Goal: Information Seeking & Learning: Learn about a topic

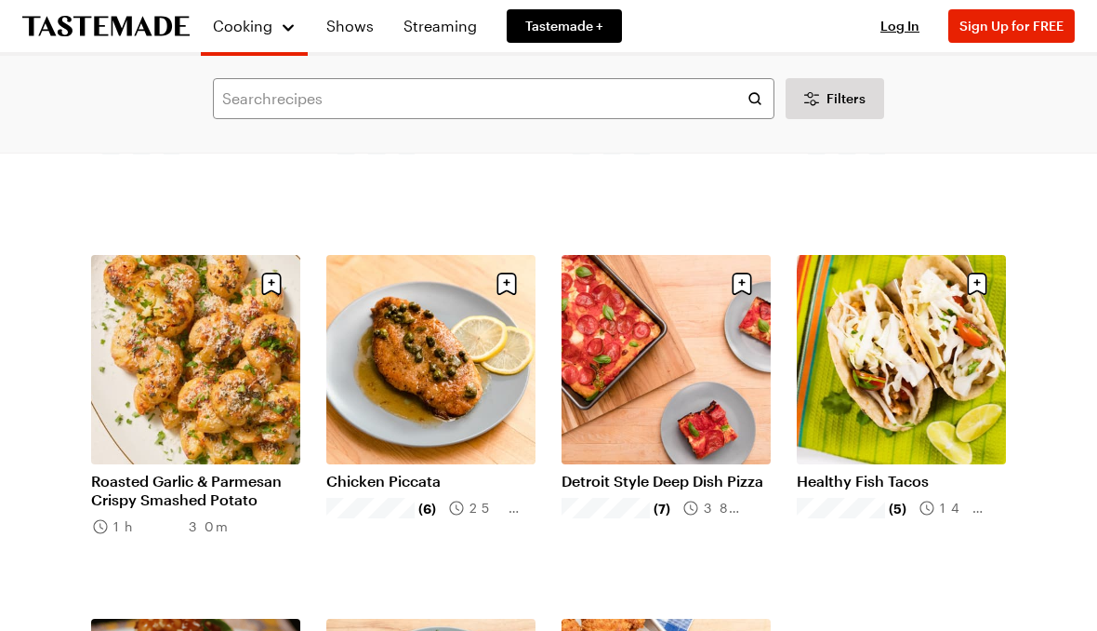
scroll to position [1122, 0]
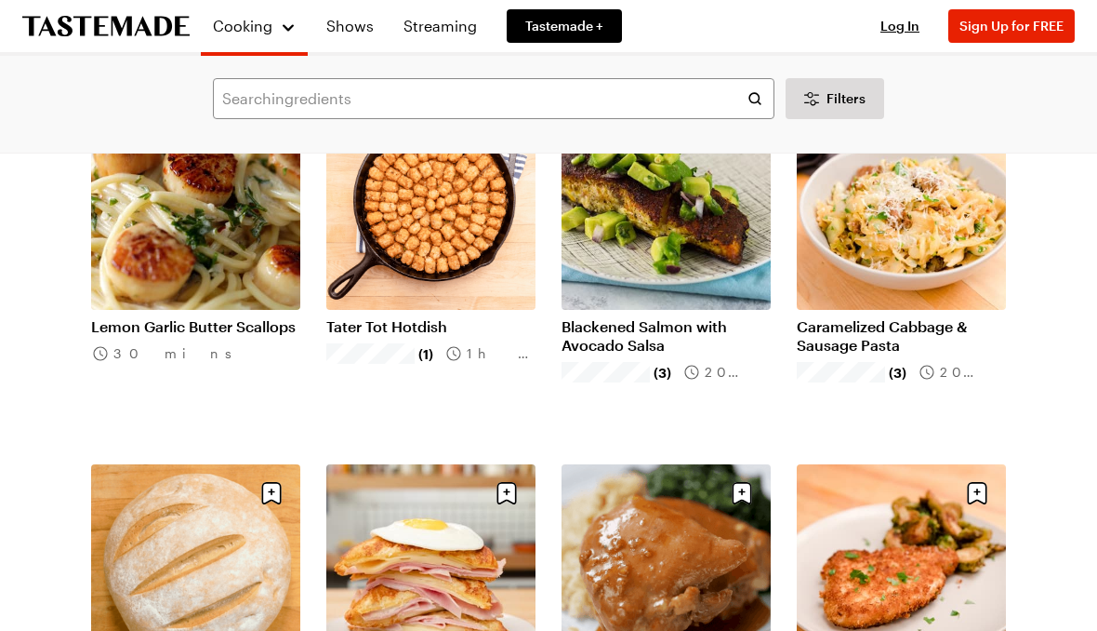
scroll to position [3844, 0]
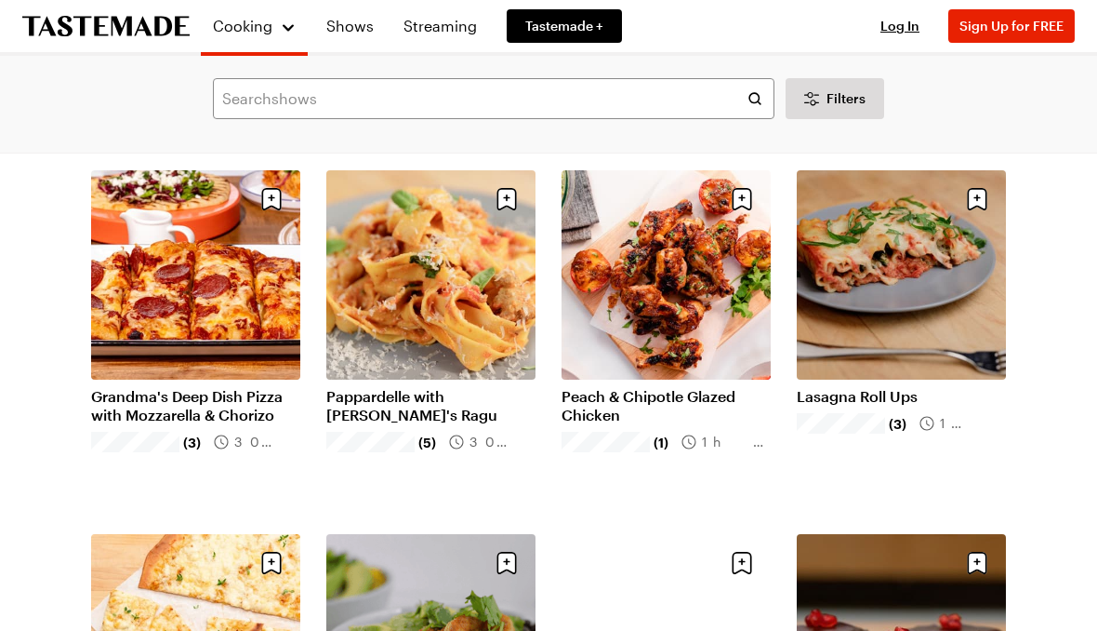
scroll to position [5204, 0]
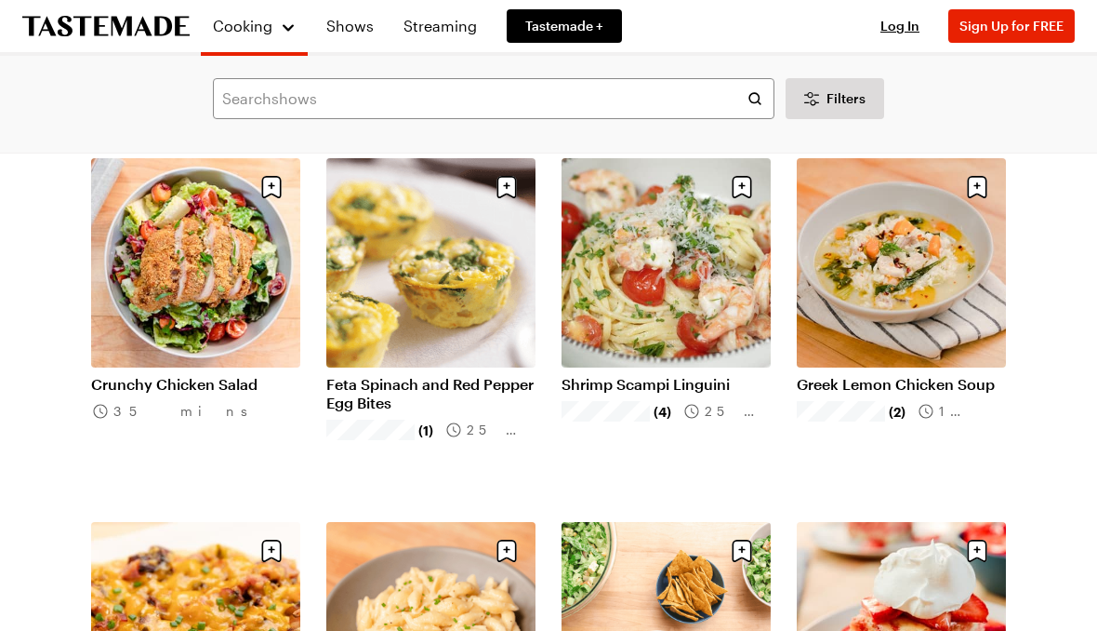
scroll to position [7400, 0]
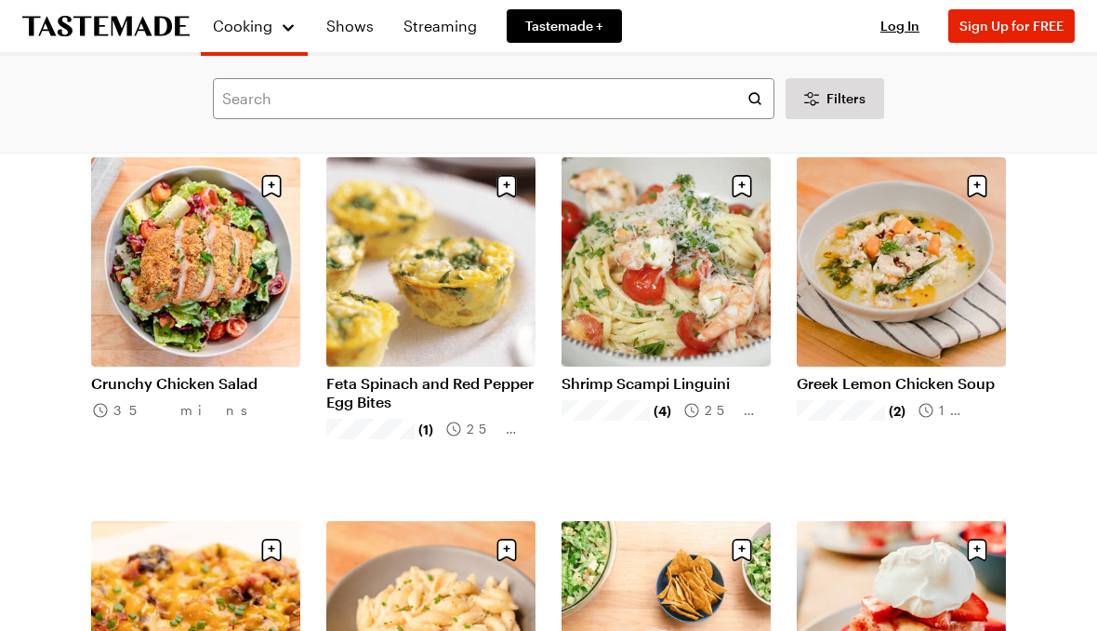
click at [702, 374] on link "Shrimp Scampi Linguini" at bounding box center [666, 383] width 209 height 19
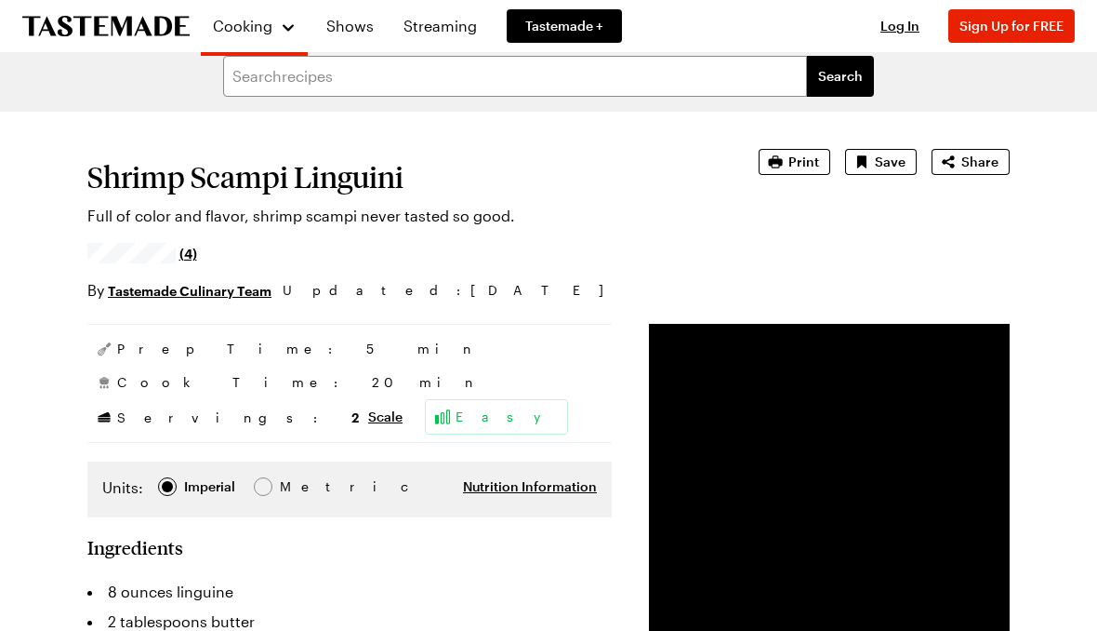
scroll to position [16, 0]
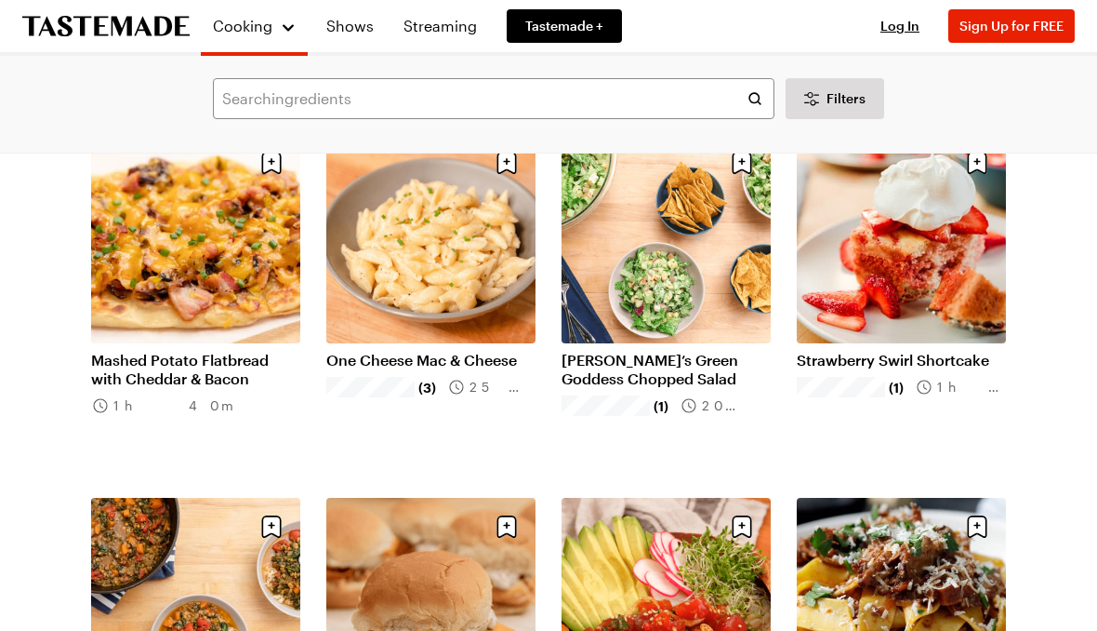
scroll to position [7844, 0]
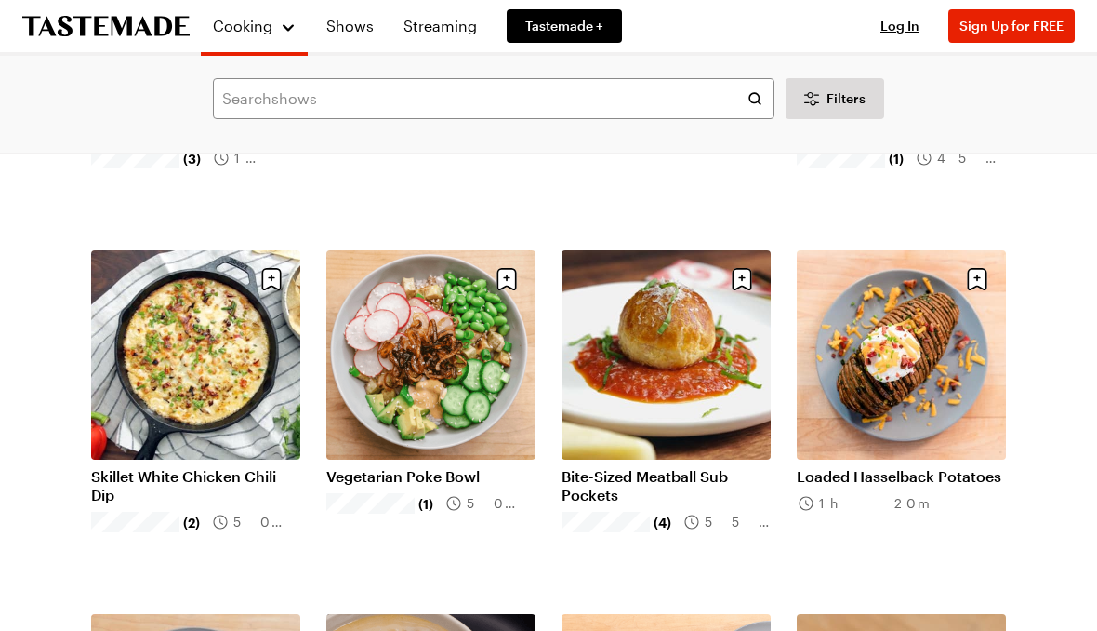
scroll to position [10282, 0]
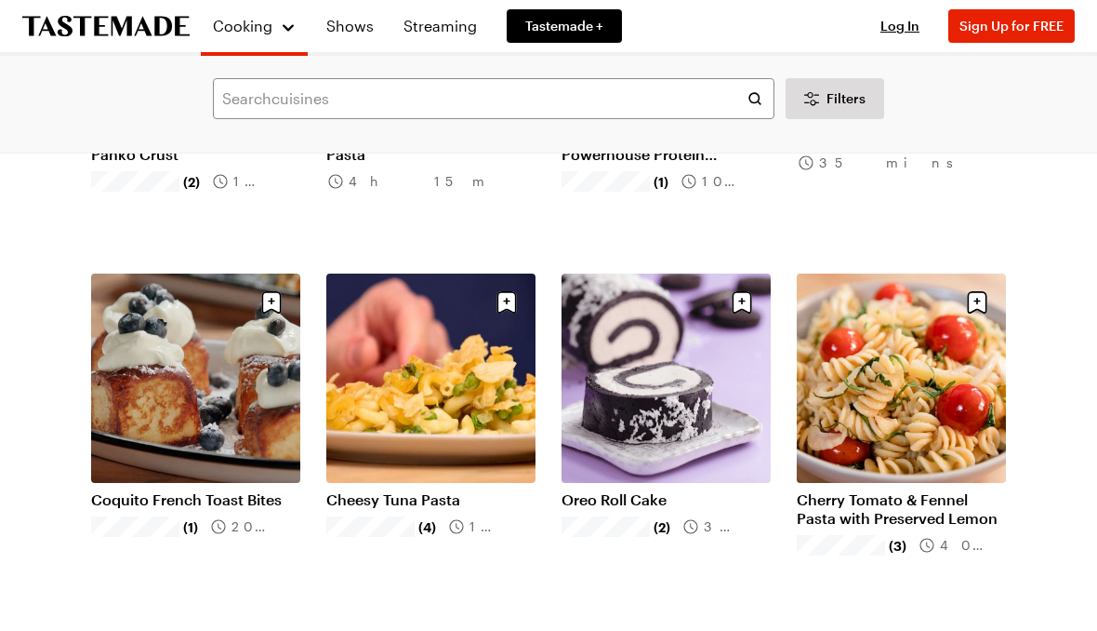
scroll to position [12443, 0]
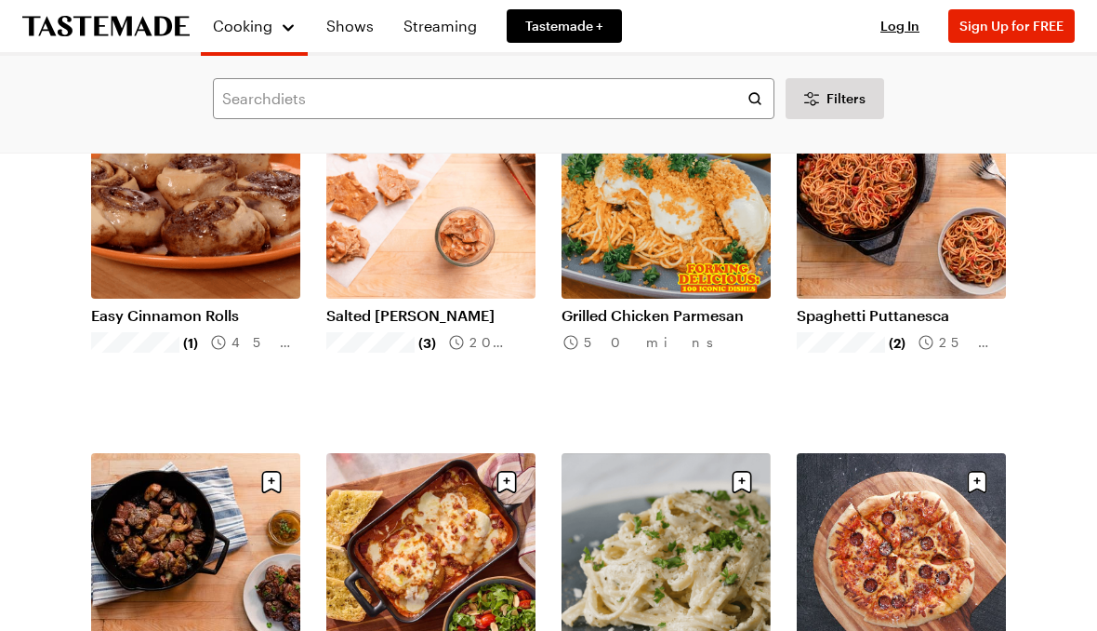
scroll to position [14809, 0]
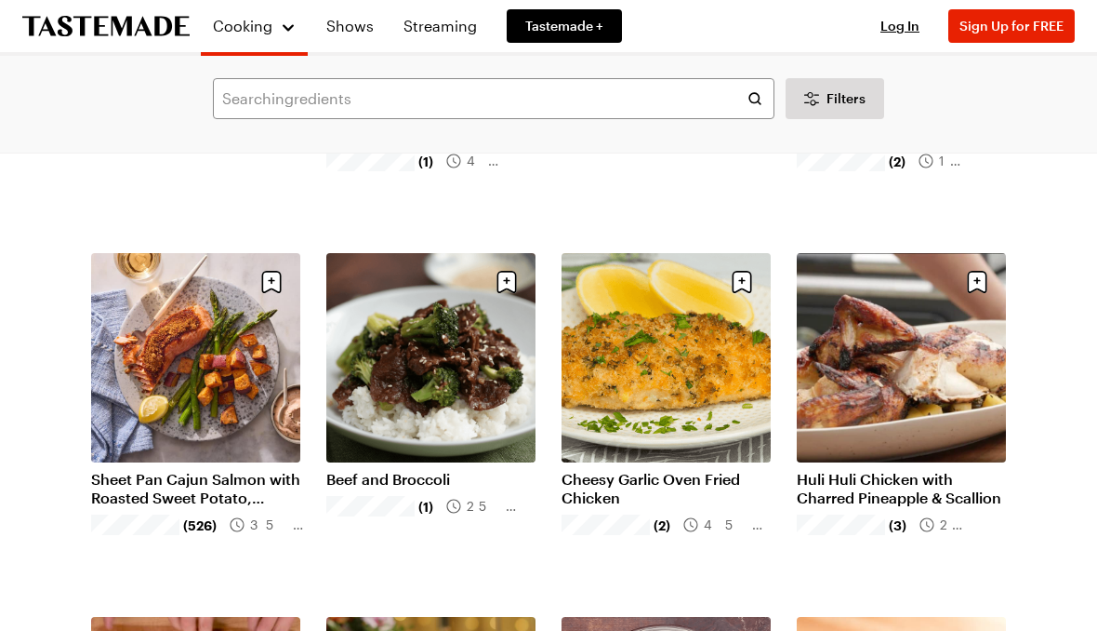
scroll to position [16824, 0]
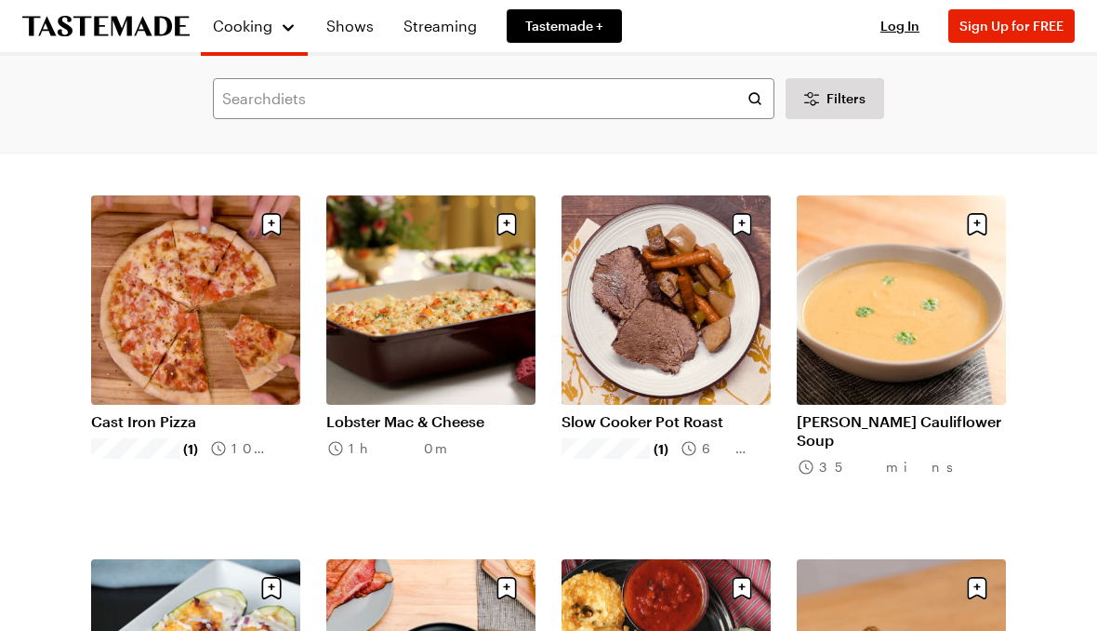
scroll to position [17227, 0]
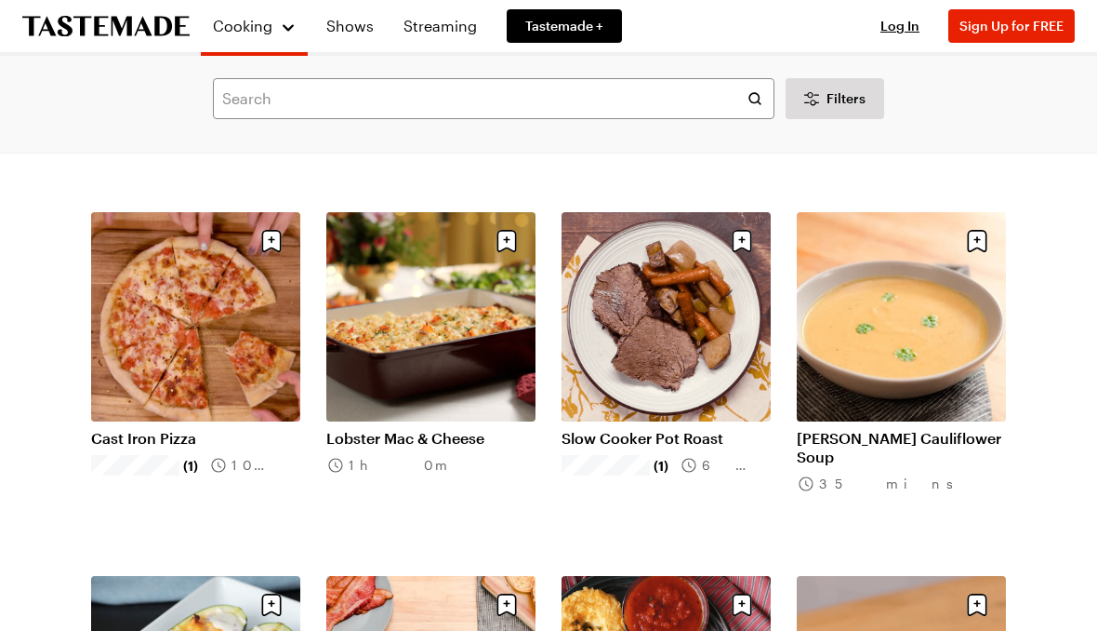
click at [465, 429] on link "Lobster Mac & Cheese" at bounding box center [430, 438] width 209 height 19
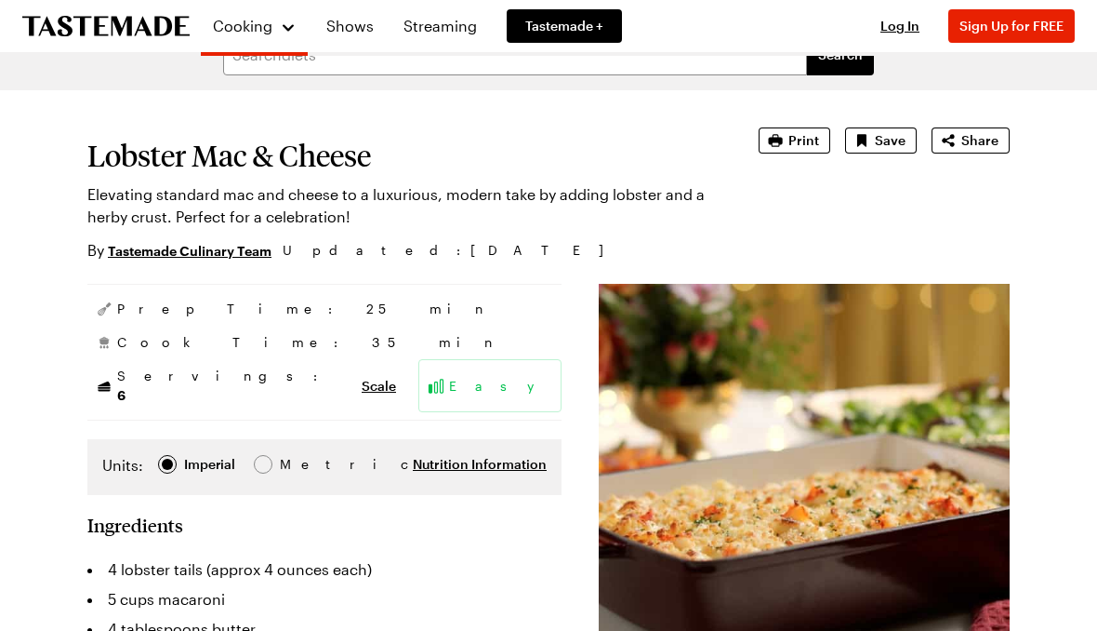
scroll to position [28, 0]
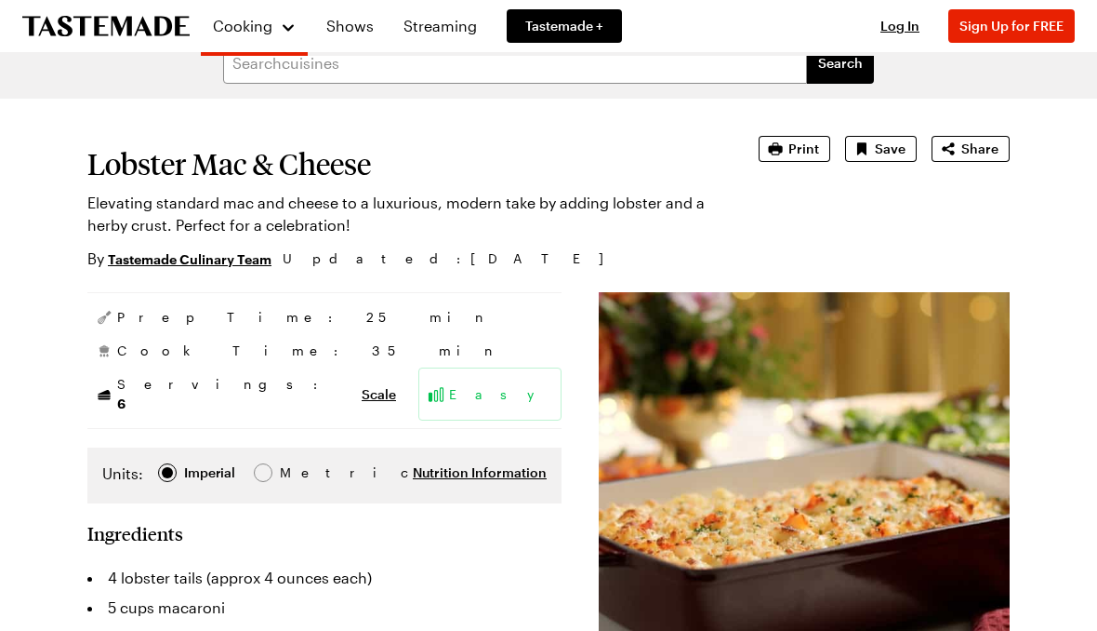
click at [911, 28] on span "Log In" at bounding box center [900, 26] width 39 height 16
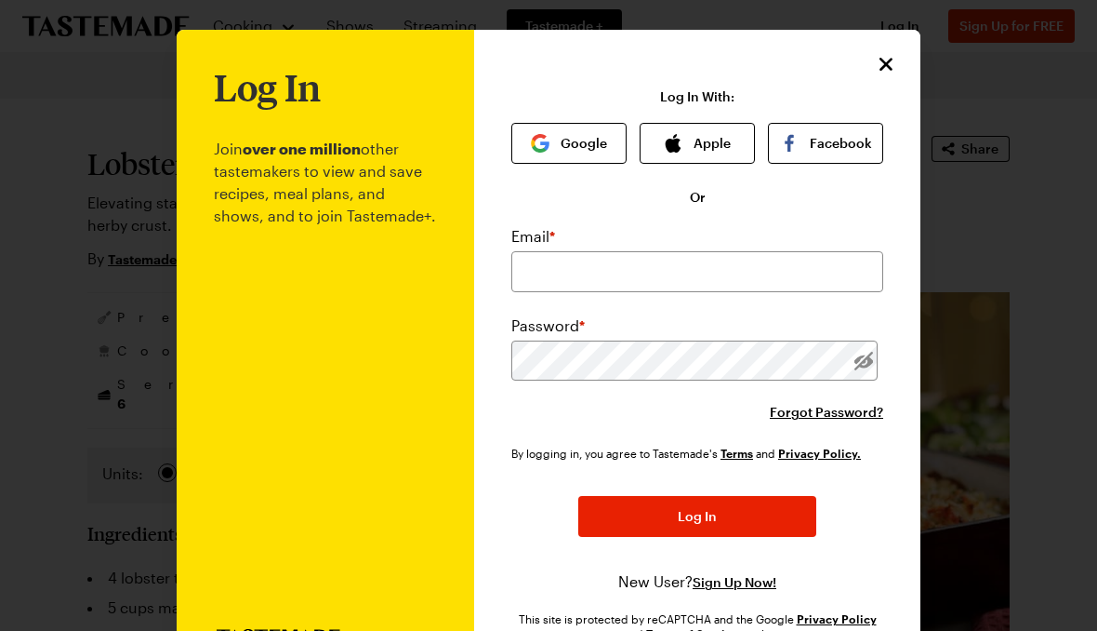
click at [711, 129] on button "Apple" at bounding box center [697, 143] width 115 height 41
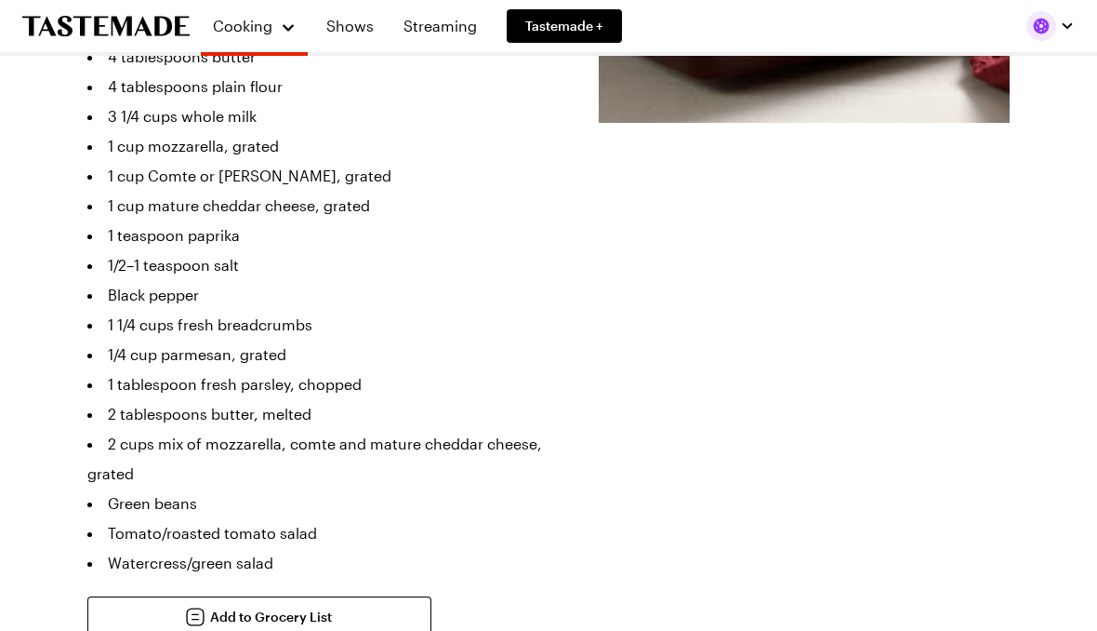
scroll to position [612, 0]
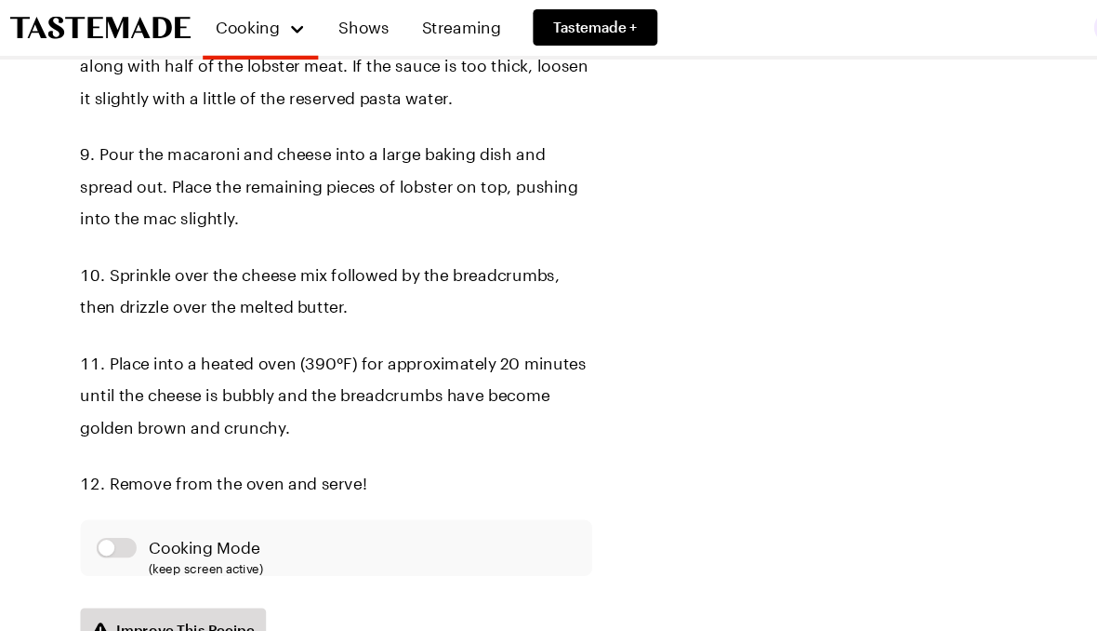
scroll to position [2108, 0]
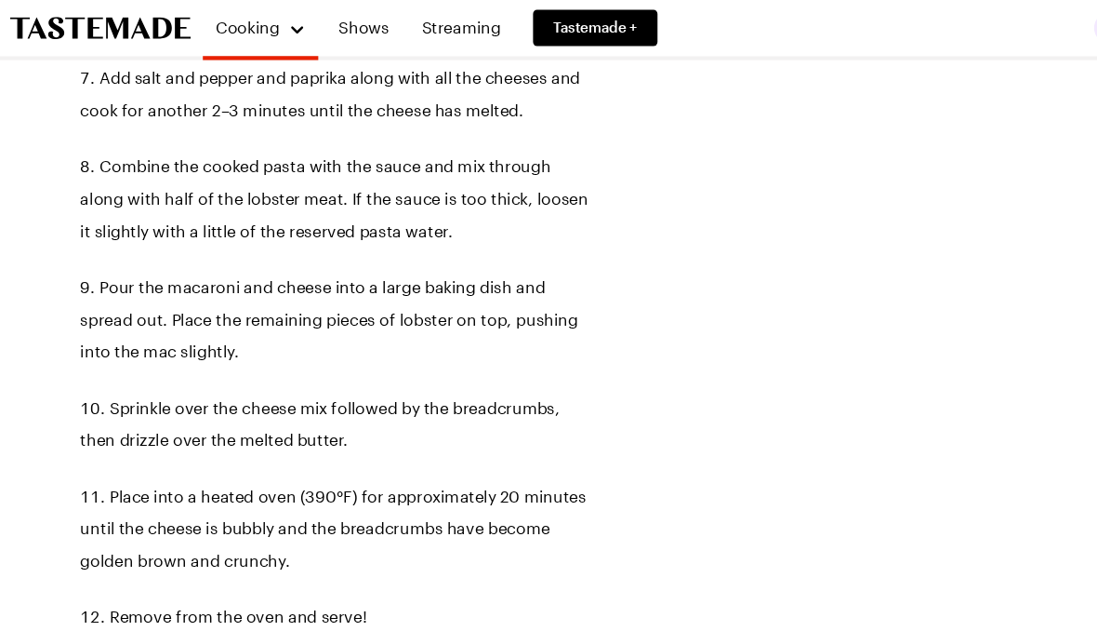
type textarea "x"
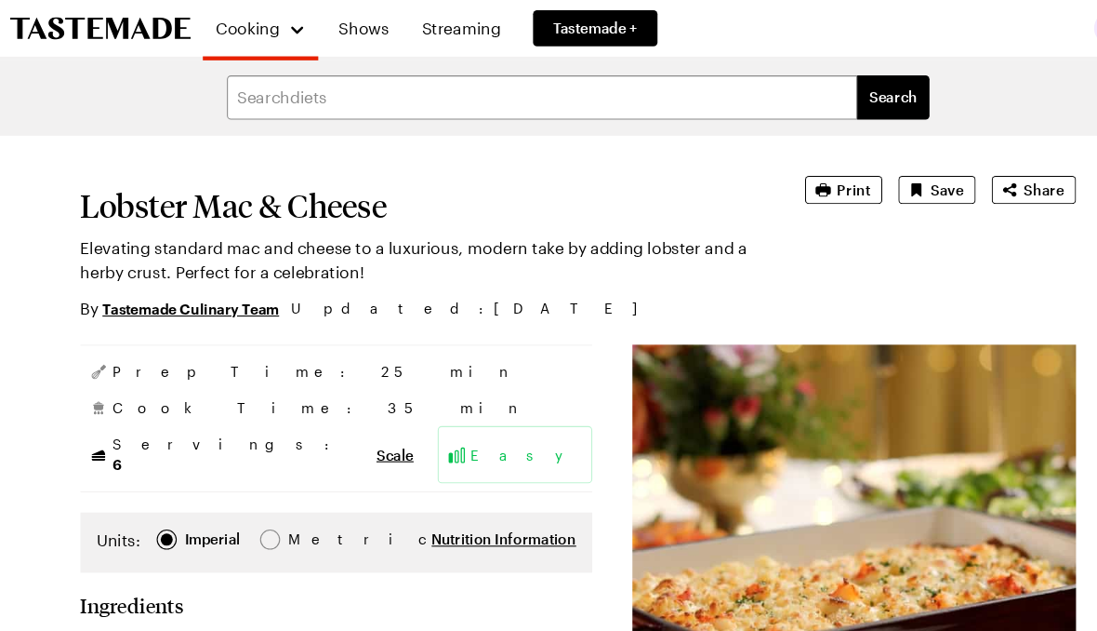
scroll to position [1, 0]
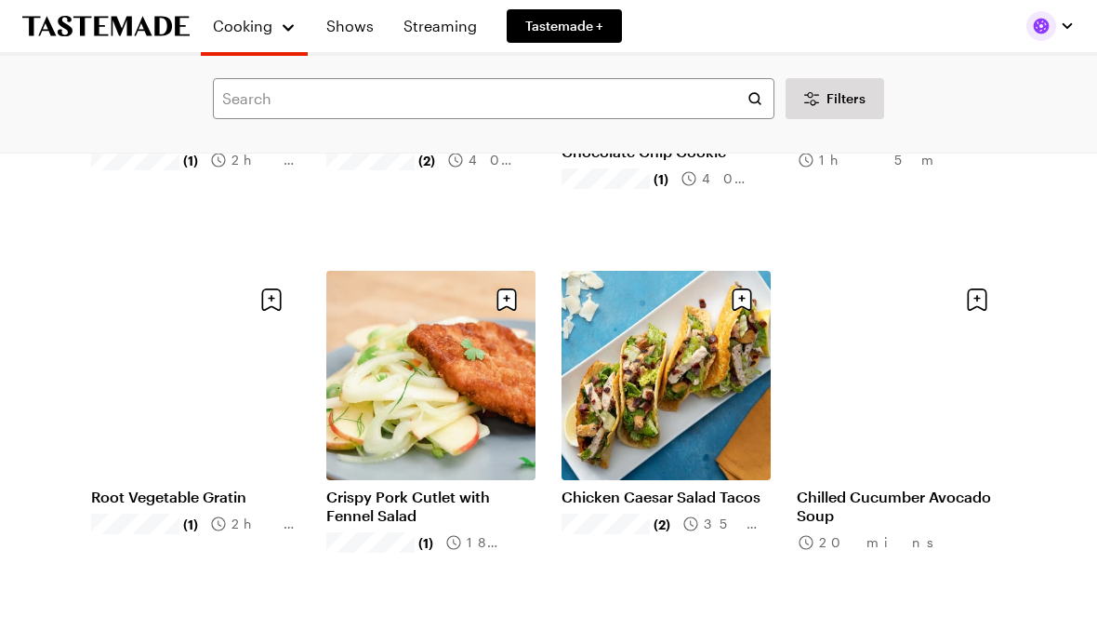
scroll to position [5909, 0]
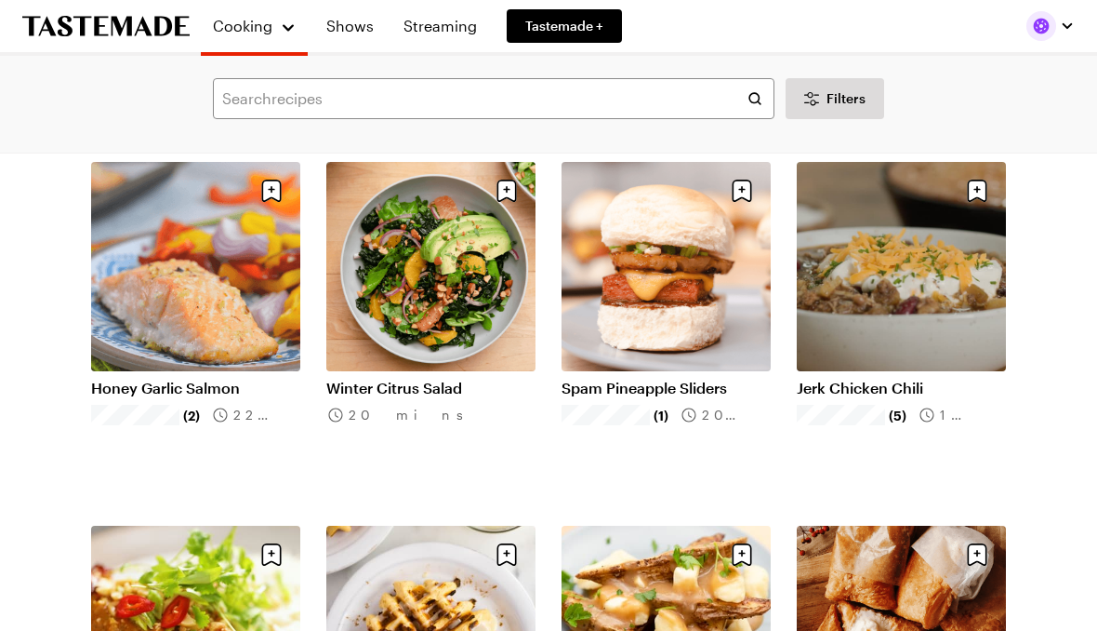
scroll to position [8184, 0]
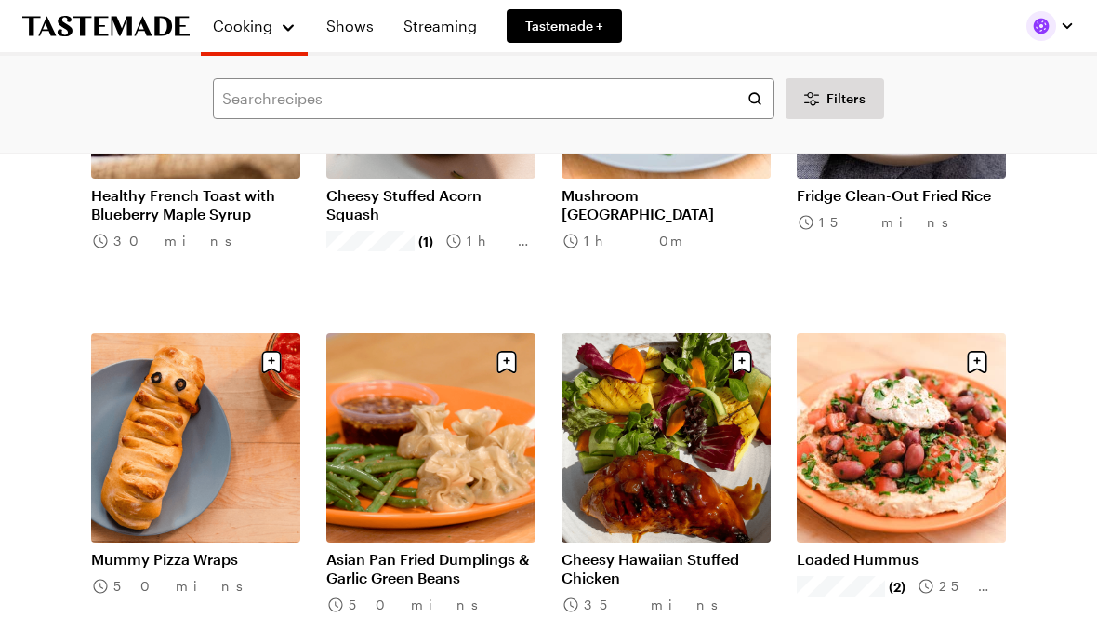
scroll to position [10563, 0]
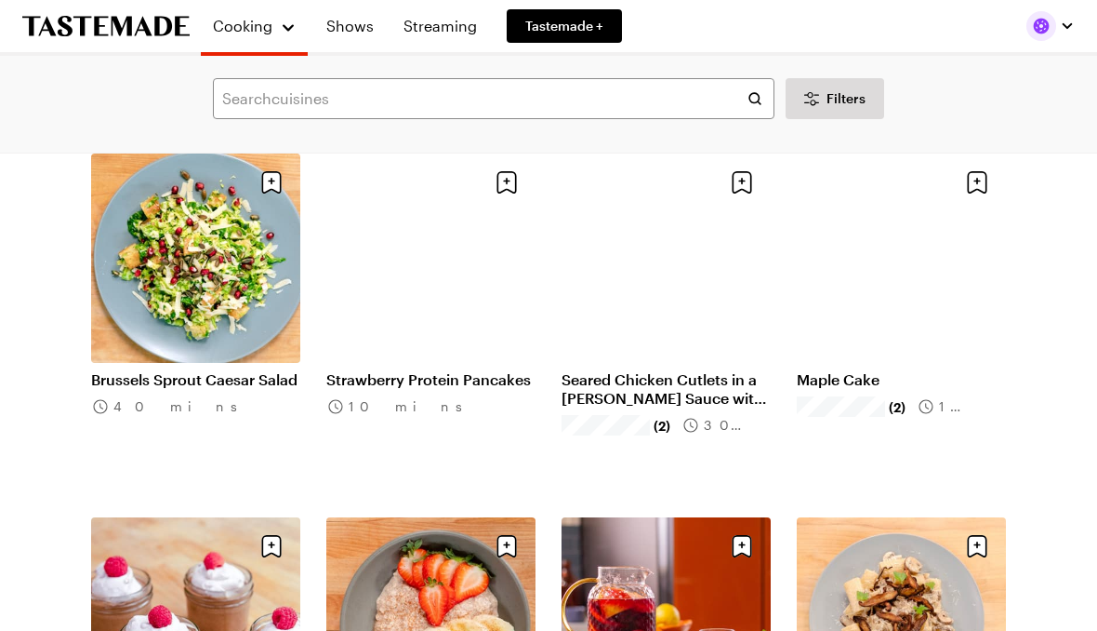
scroll to position [12553, 0]
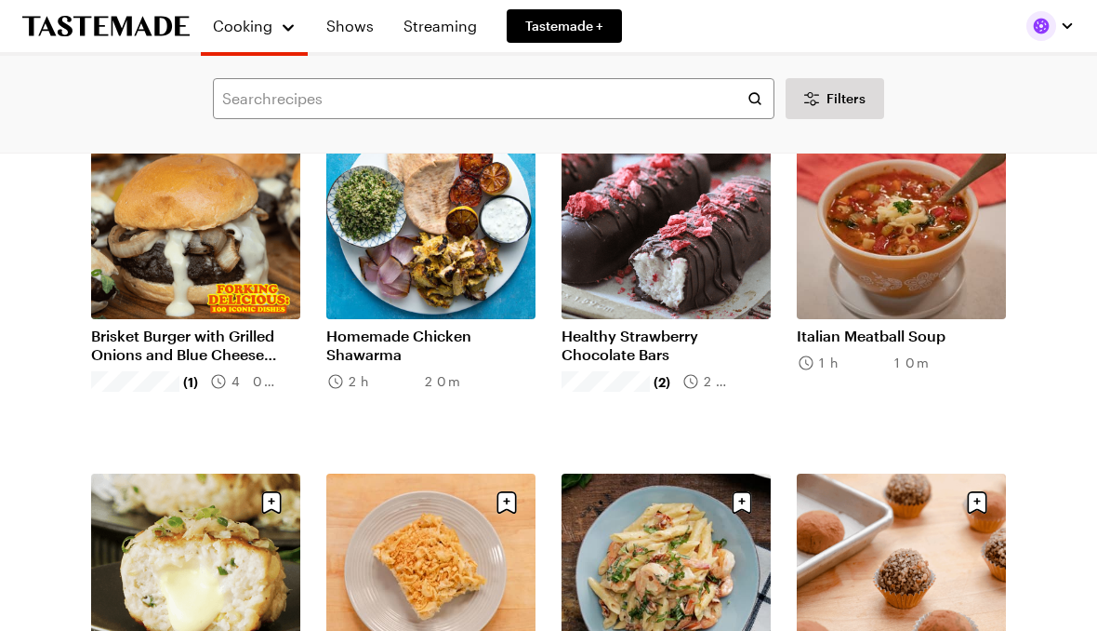
scroll to position [15190, 0]
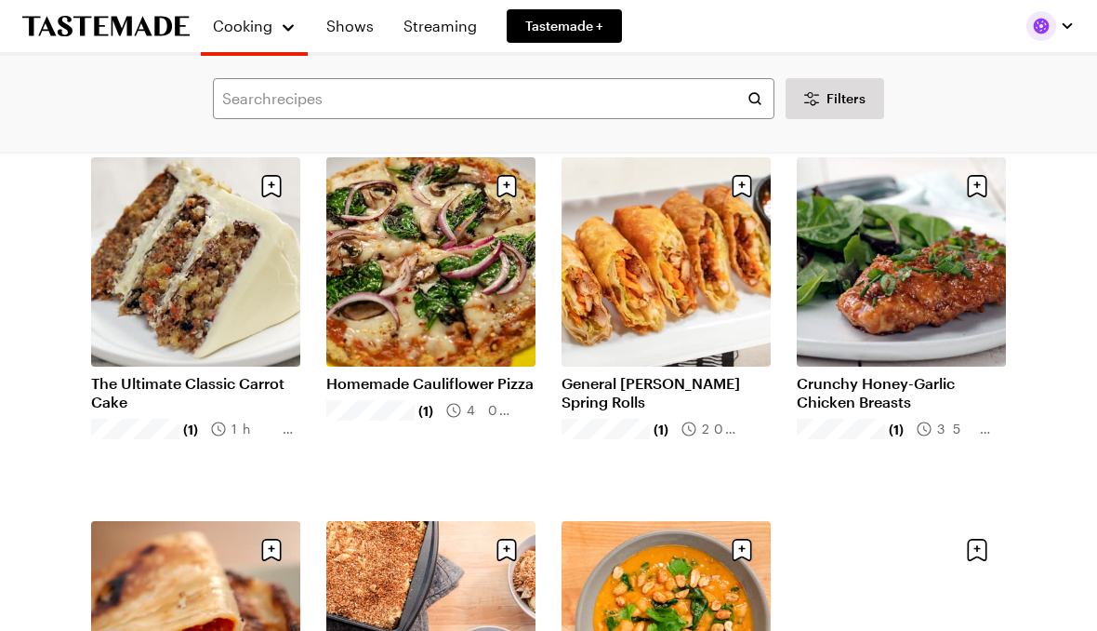
scroll to position [18411, 0]
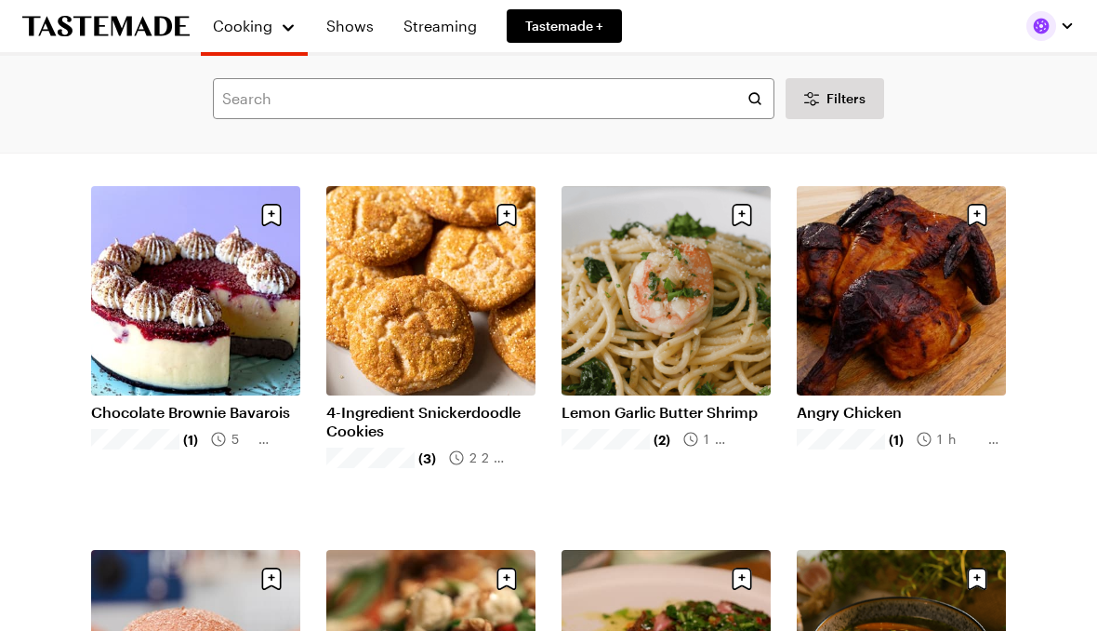
scroll to position [19068, 0]
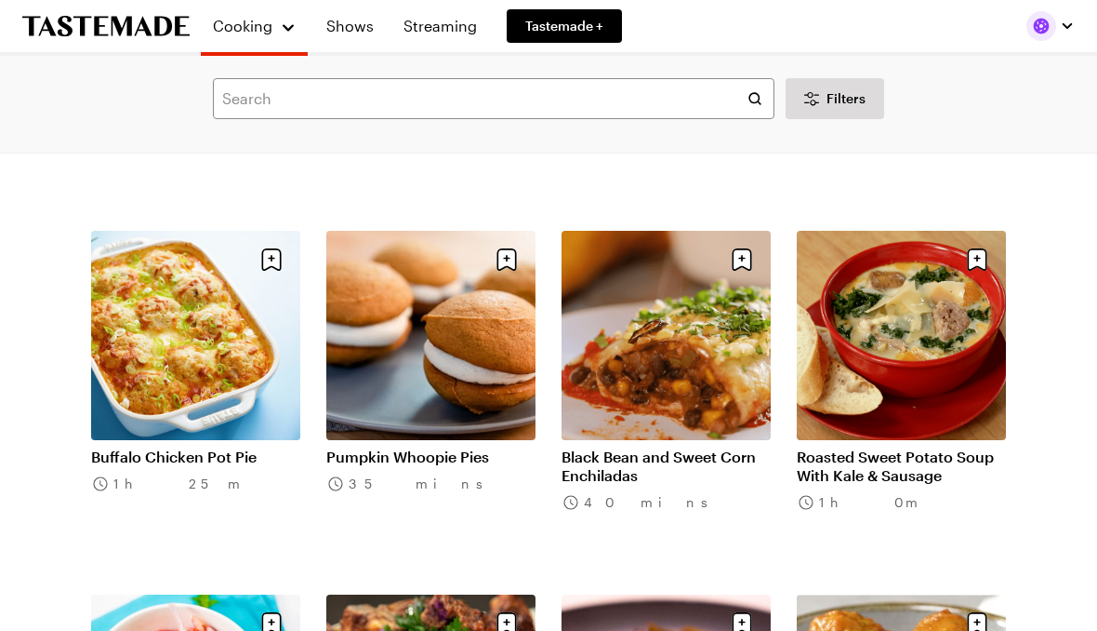
scroll to position [20839, 0]
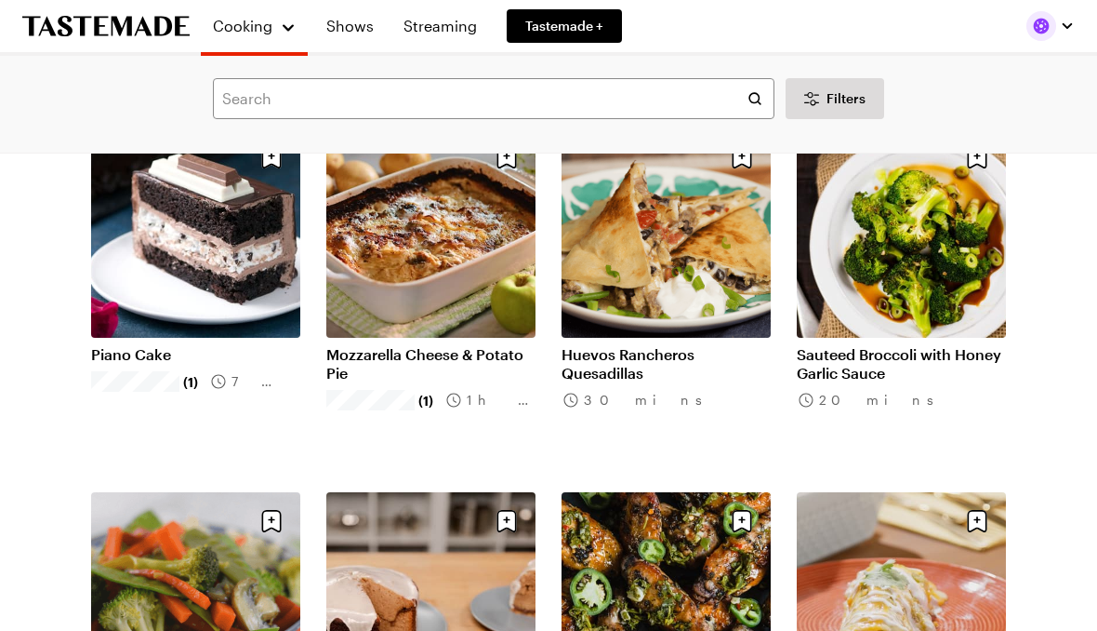
scroll to position [22057, 0]
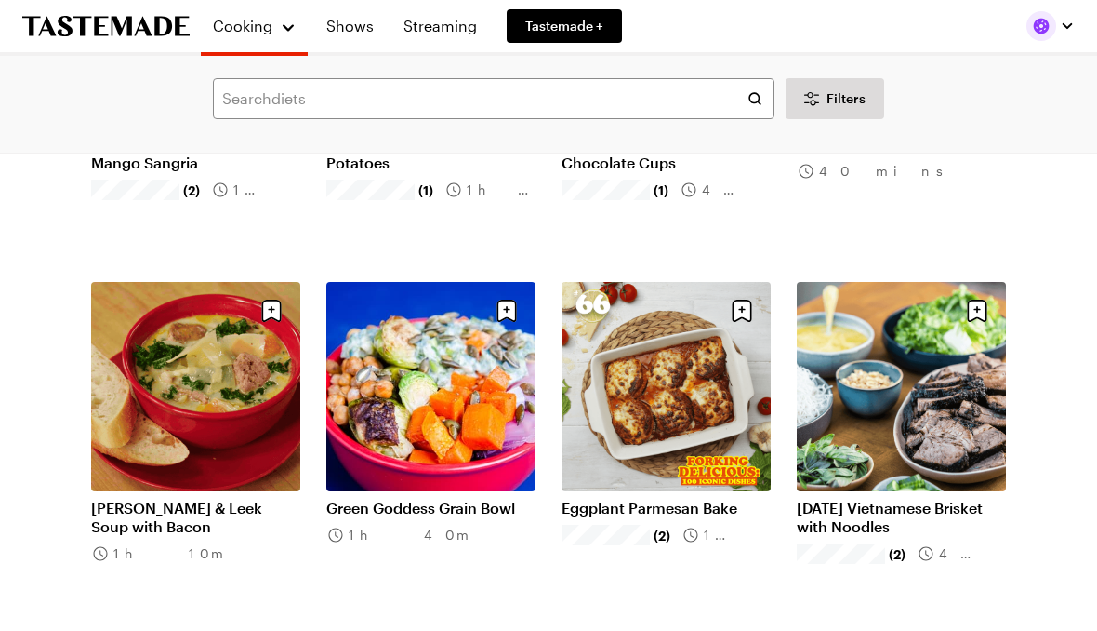
scroll to position [25523, 0]
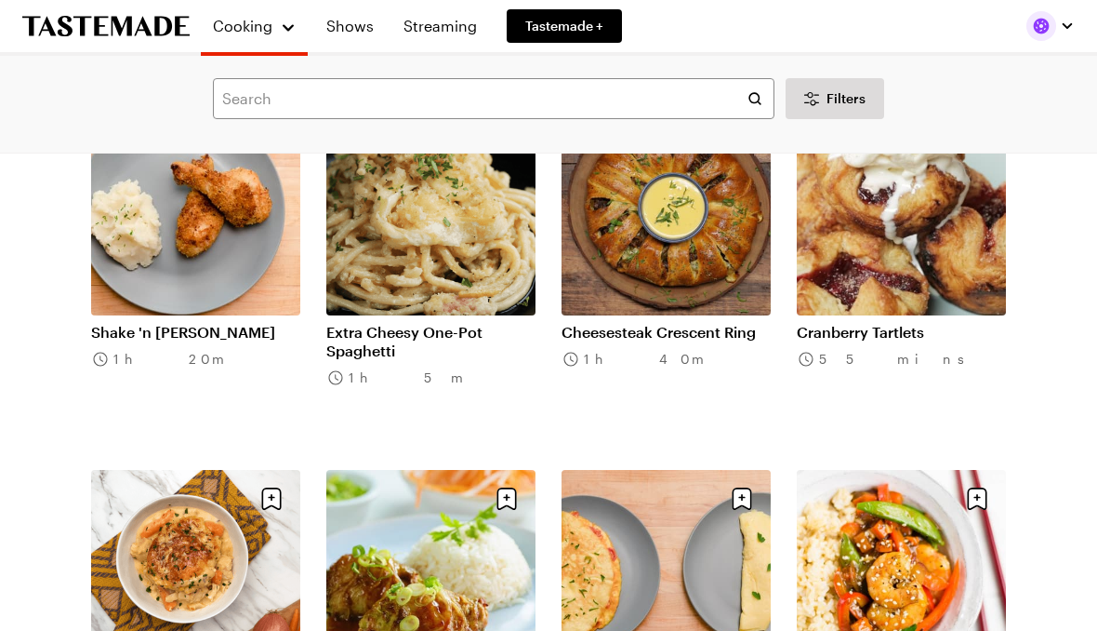
scroll to position [28971, 0]
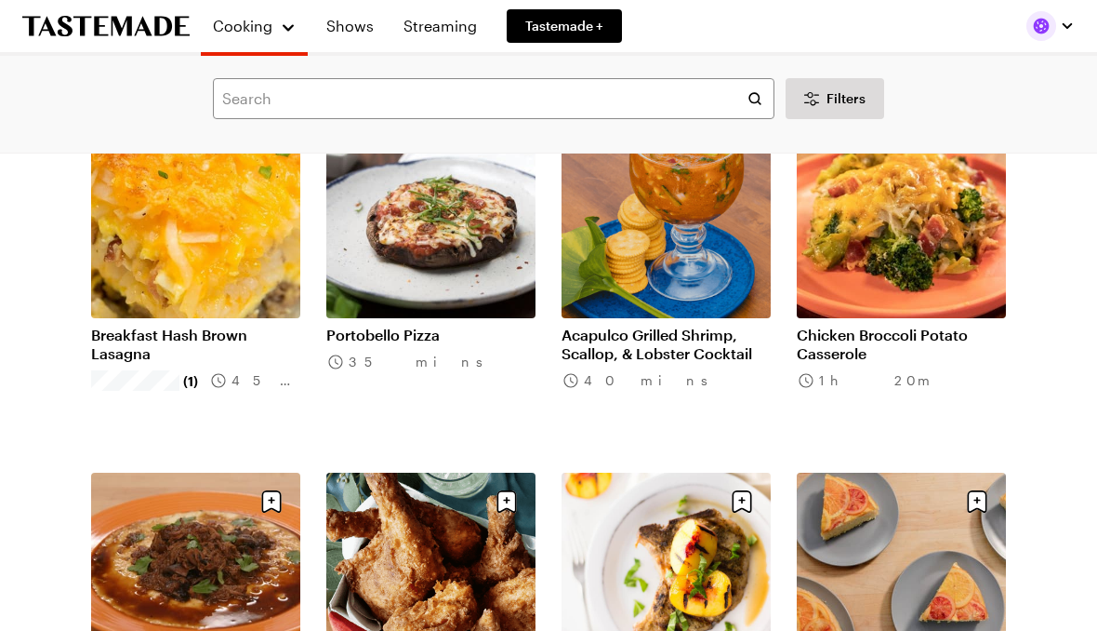
scroll to position [31148, 0]
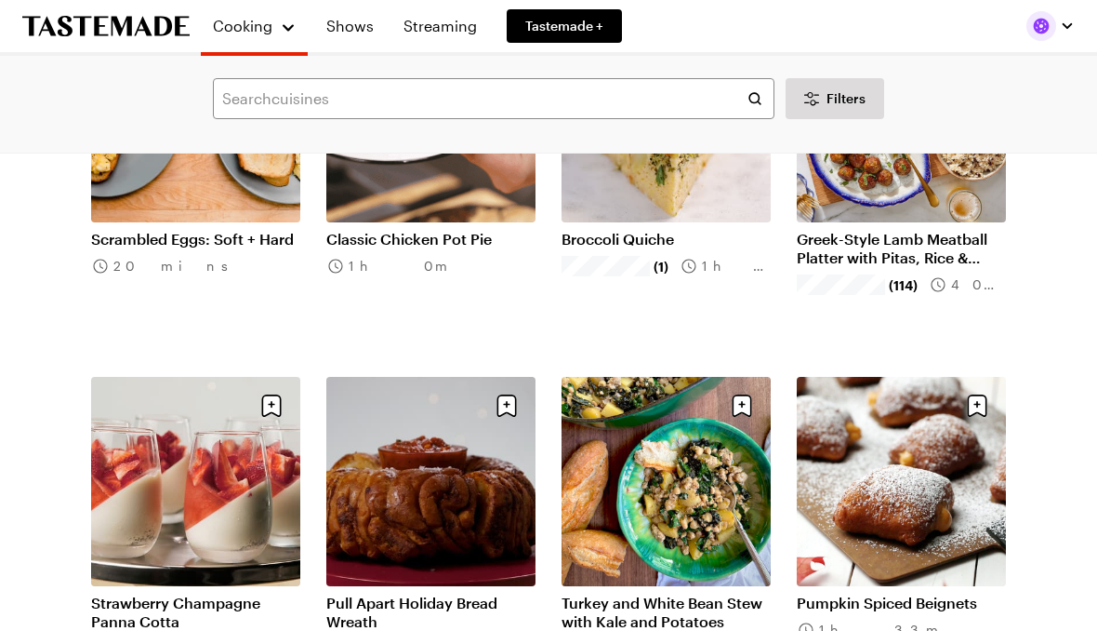
scroll to position [38533, 0]
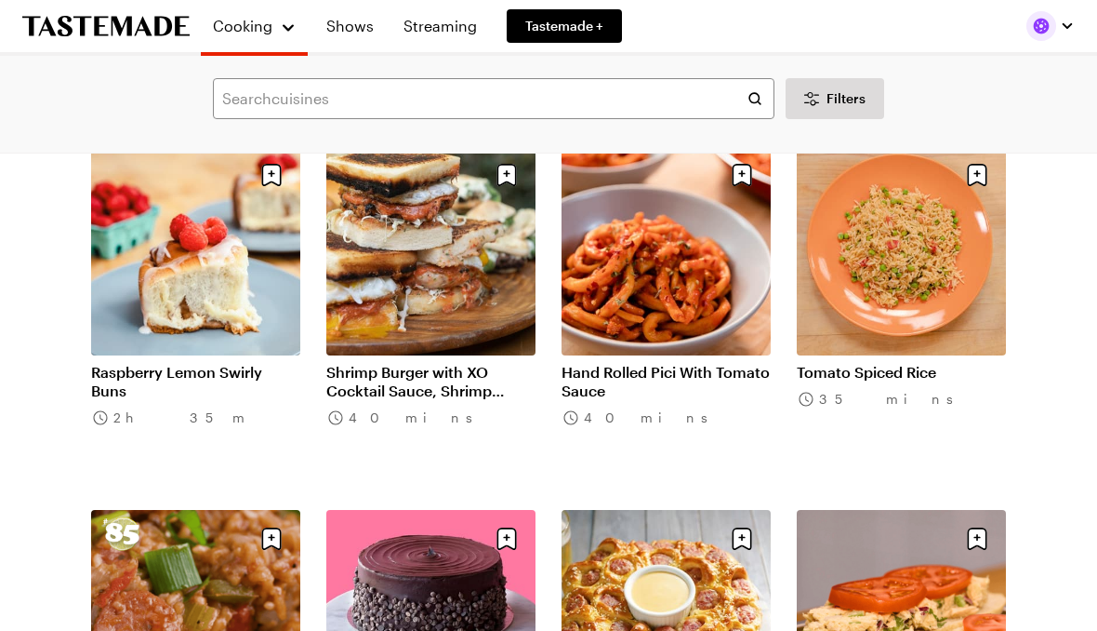
scroll to position [39512, 0]
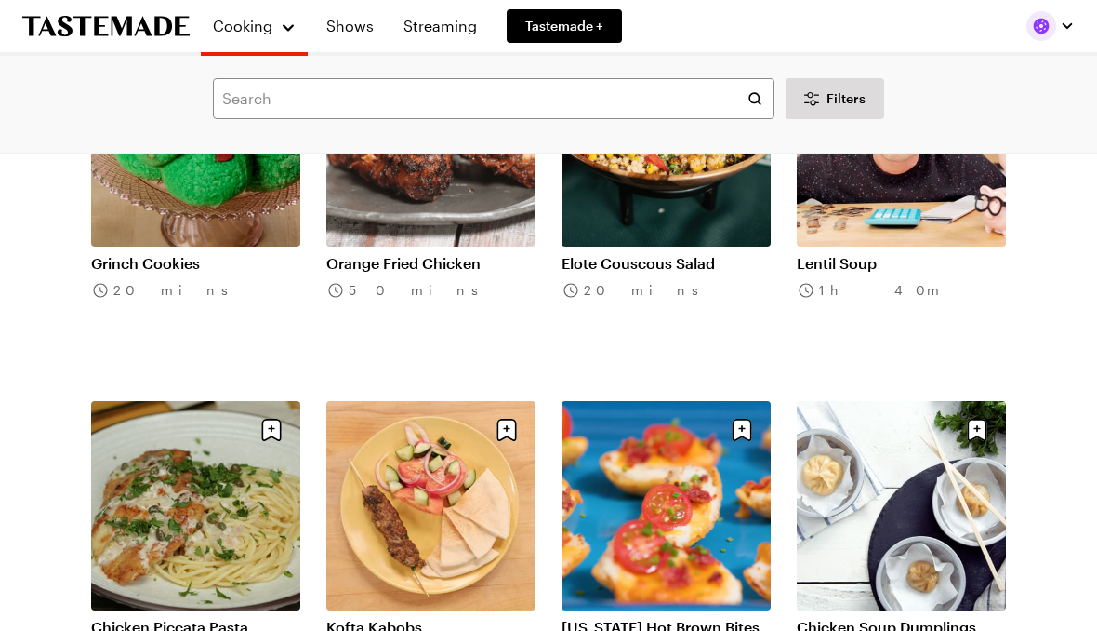
scroll to position [42116, 0]
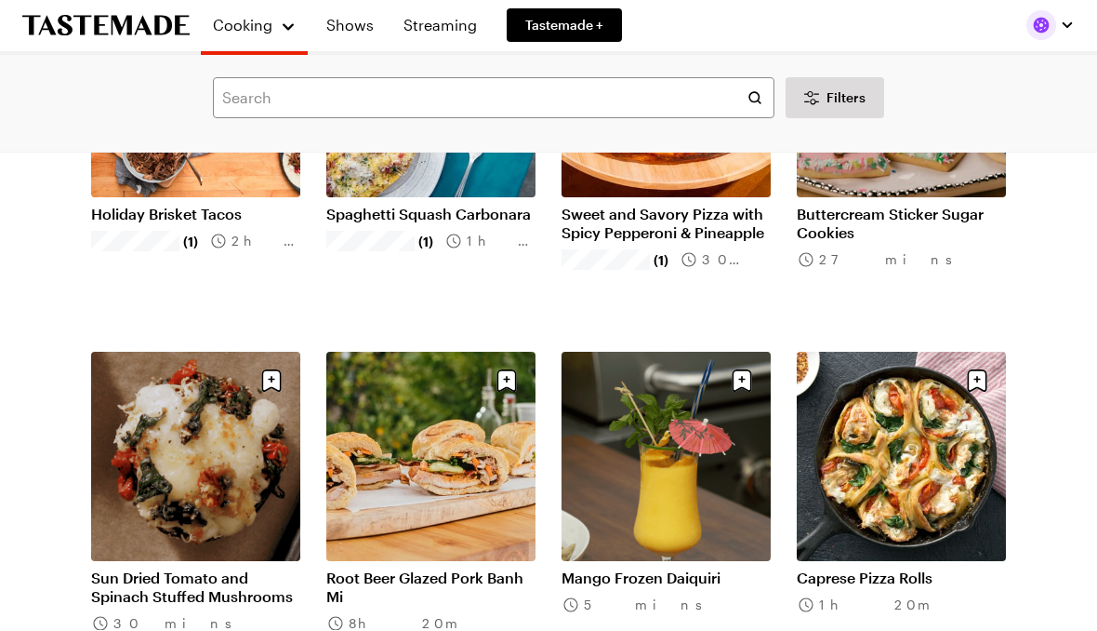
scroll to position [43635, 0]
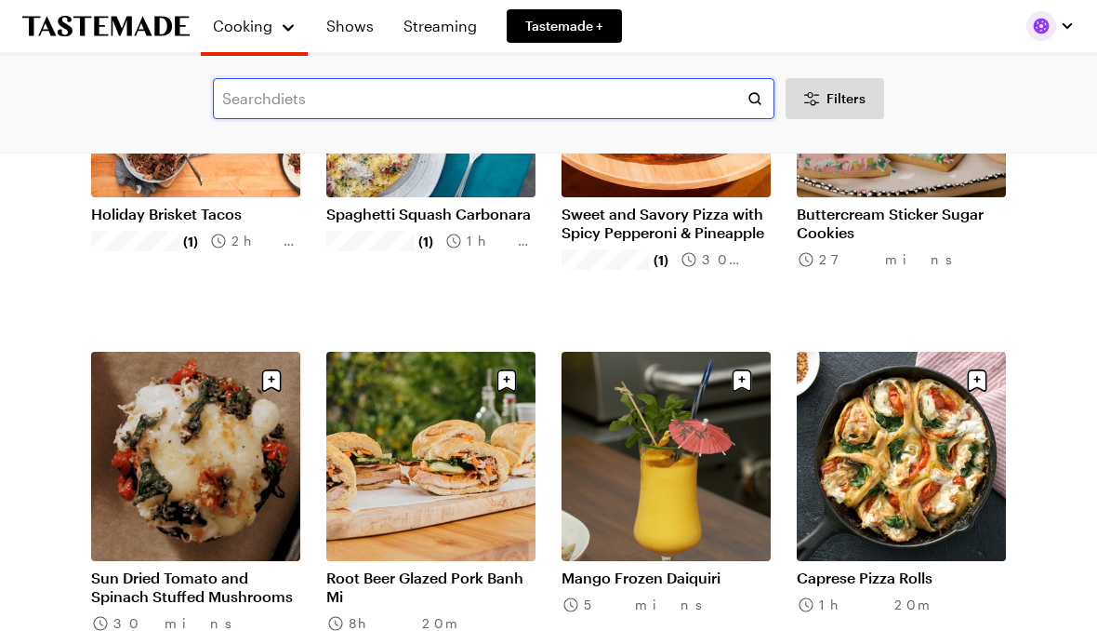
click at [628, 116] on input "text" at bounding box center [494, 98] width 562 height 41
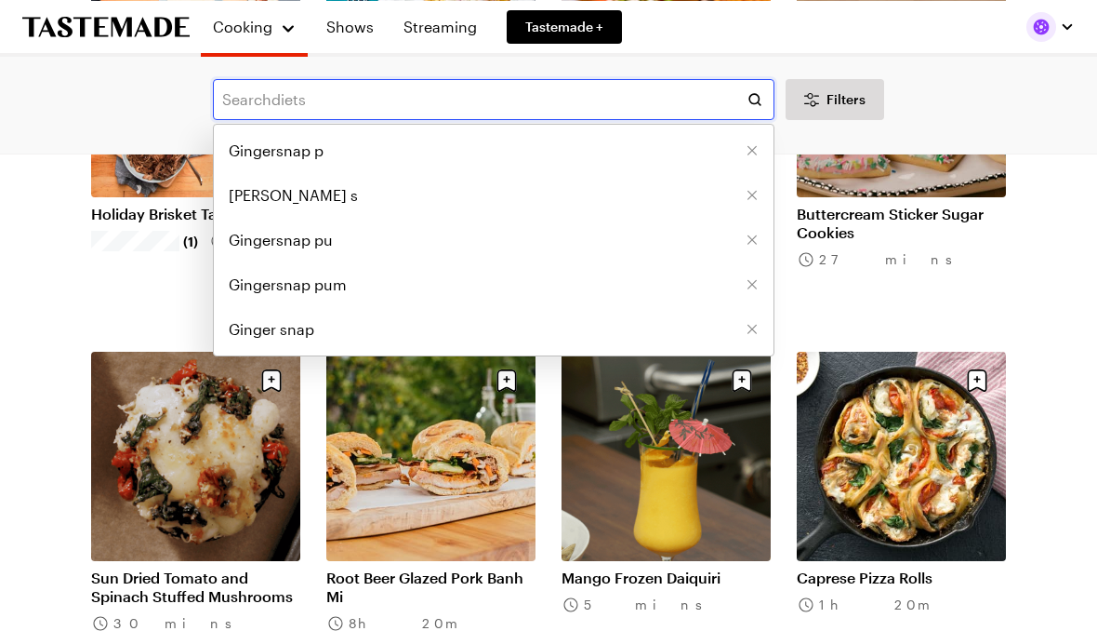
scroll to position [43634, 0]
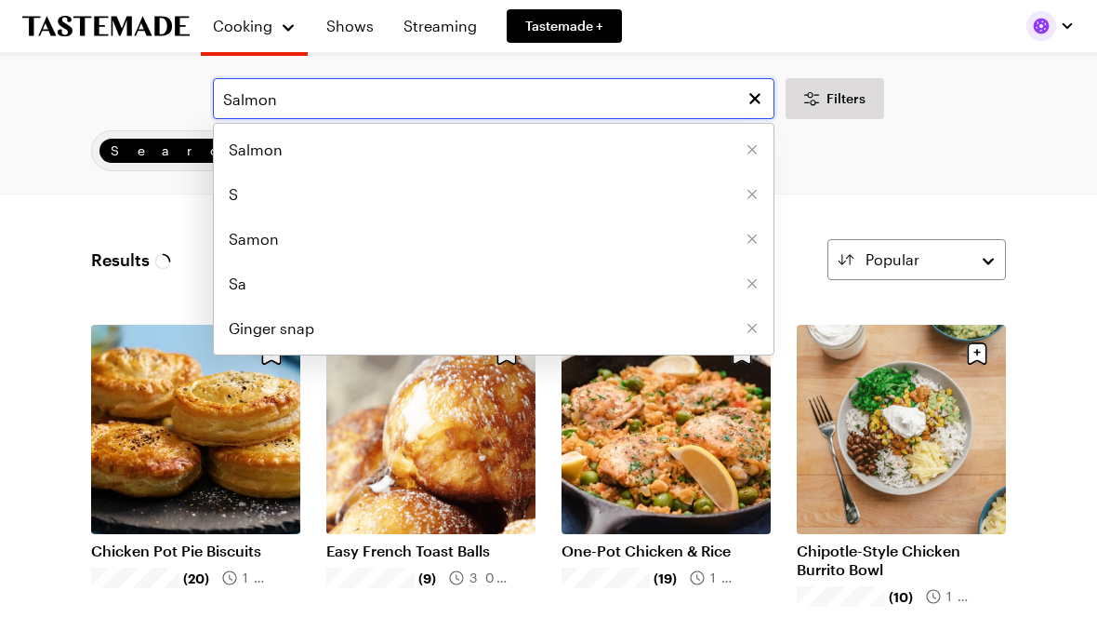
type input "Salmon"
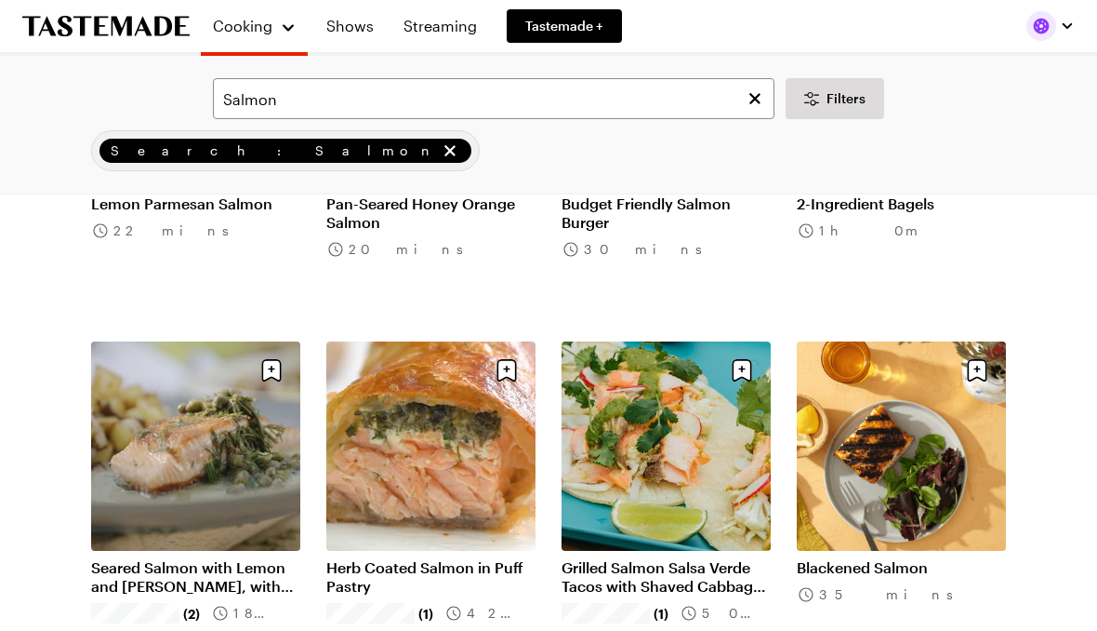
scroll to position [1440, 0]
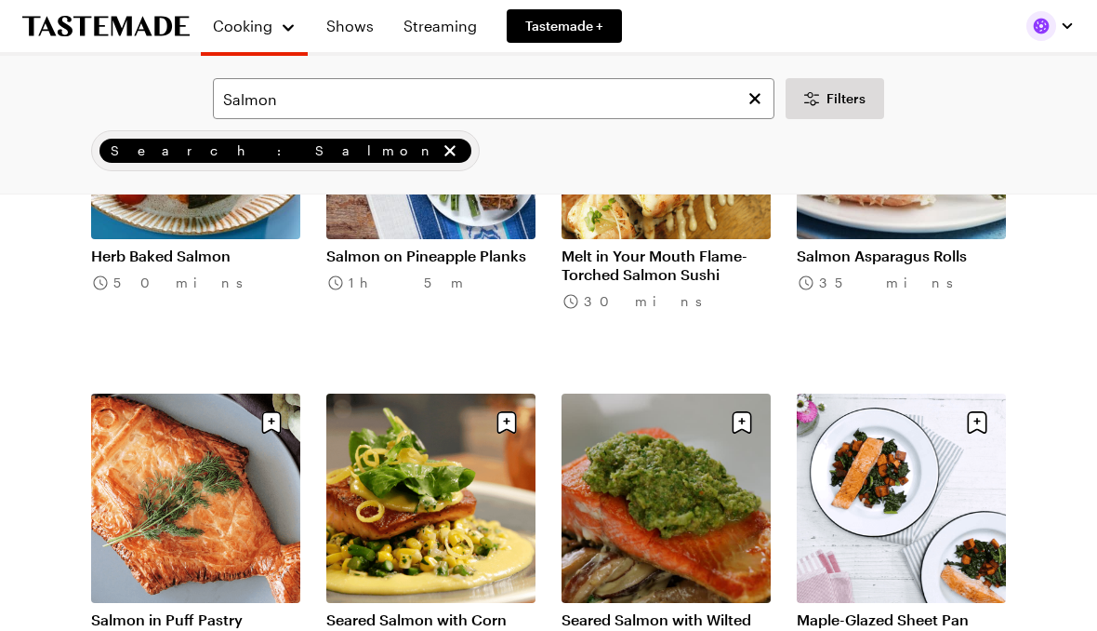
scroll to position [3577, 0]
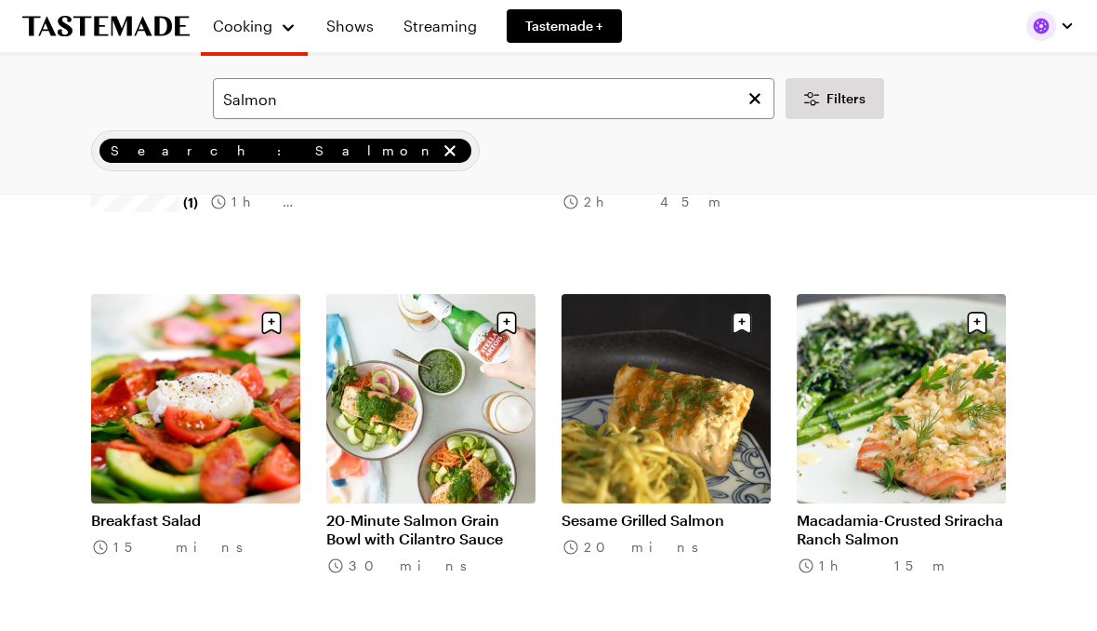
scroll to position [5230, 0]
